Goal: Use online tool/utility: Utilize a website feature to perform a specific function

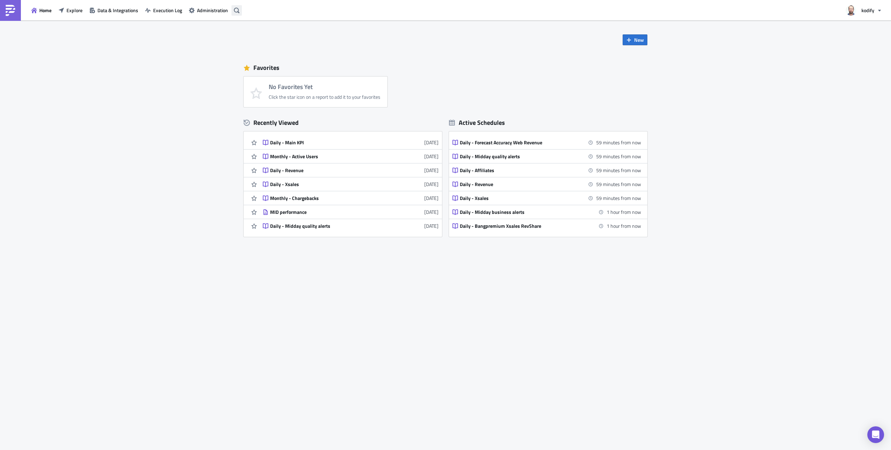
click at [240, 8] on button "button" at bounding box center [236, 10] width 10 height 10
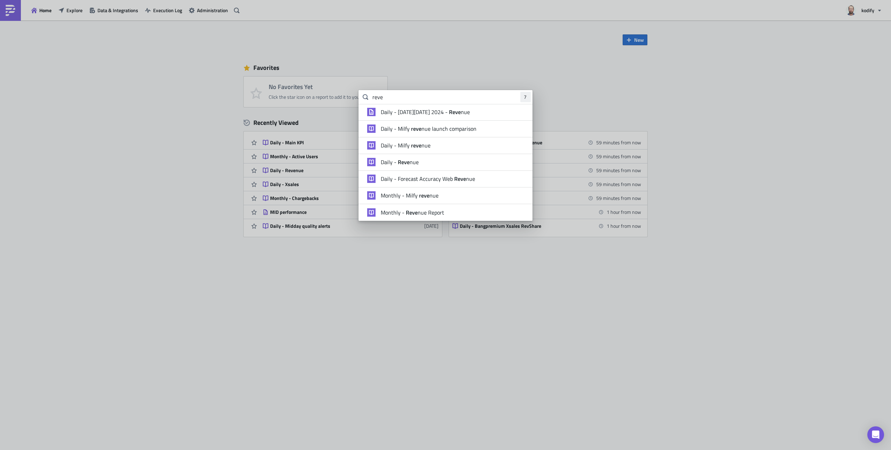
type input "reve"
click at [394, 160] on span "Daily - Reve nue" at bounding box center [400, 162] width 38 height 7
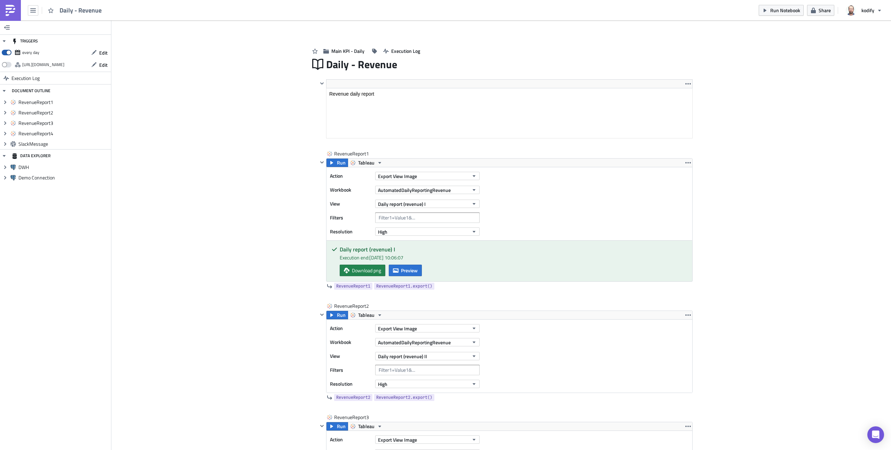
click at [6, 51] on span at bounding box center [7, 53] width 10 height 6
click at [6, 51] on input "checkbox" at bounding box center [5, 50] width 5 height 5
checkbox input "false"
